Goal: Task Accomplishment & Management: Manage account settings

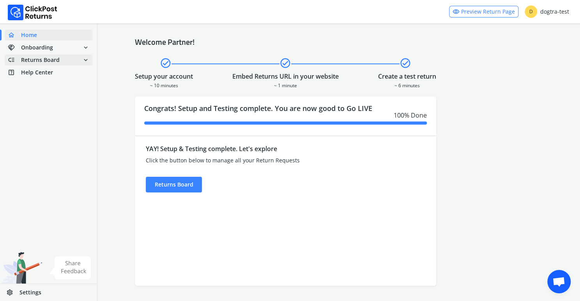
click at [44, 59] on span "Returns Board" at bounding box center [40, 60] width 39 height 8
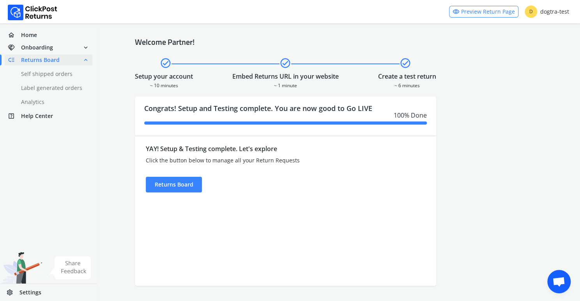
click at [45, 60] on span "Returns Board" at bounding box center [40, 60] width 39 height 8
click at [46, 76] on link "done Self shipped orders" at bounding box center [53, 74] width 97 height 11
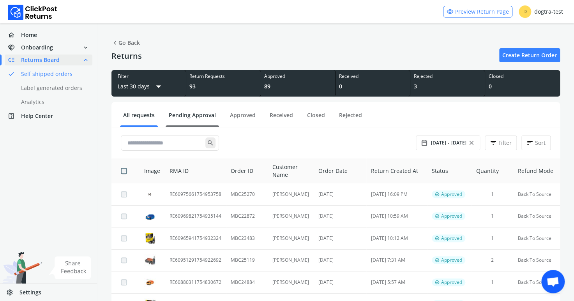
click at [198, 114] on link "Pending Approval" at bounding box center [192, 118] width 53 height 14
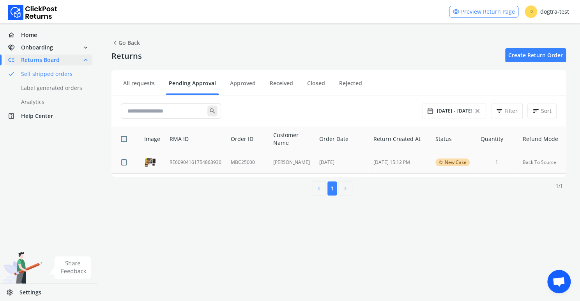
click at [180, 163] on td "RE60904161754863930" at bounding box center [195, 163] width 61 height 22
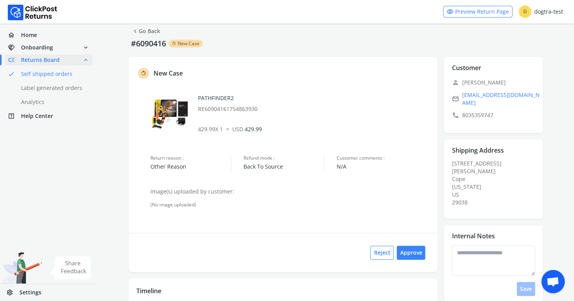
scroll to position [60, 0]
